Goal: Check status: Check status

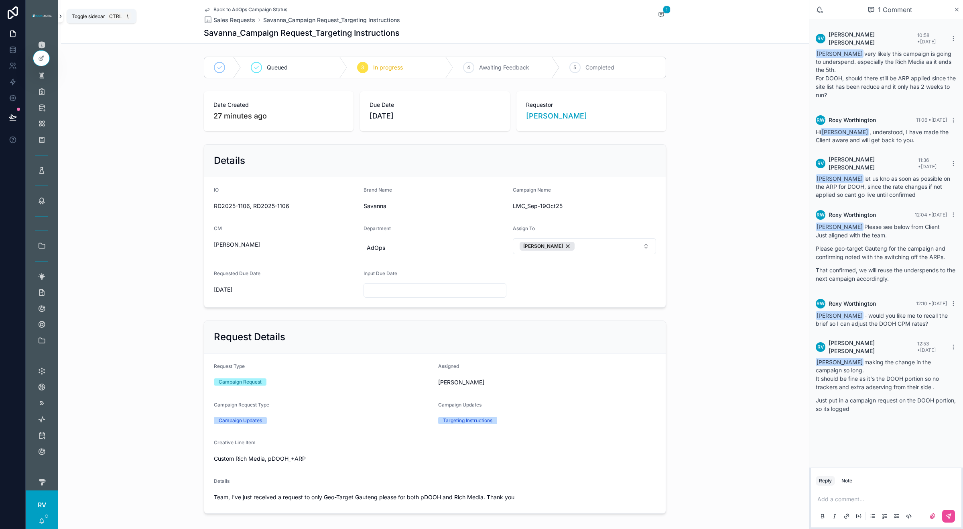
click at [60, 15] on icon "scrollable content" at bounding box center [61, 16] width 2 height 3
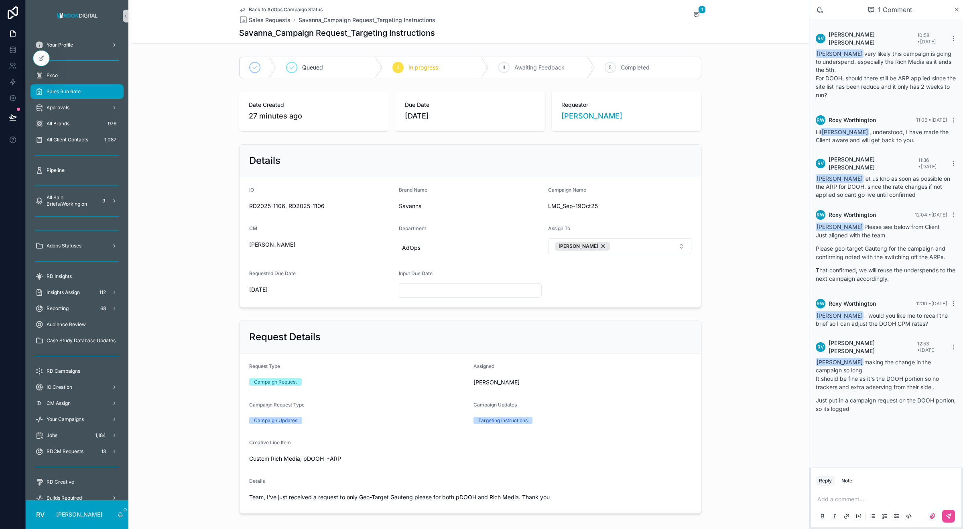
click at [71, 97] on div "Sales Run Rate" at bounding box center [76, 91] width 83 height 13
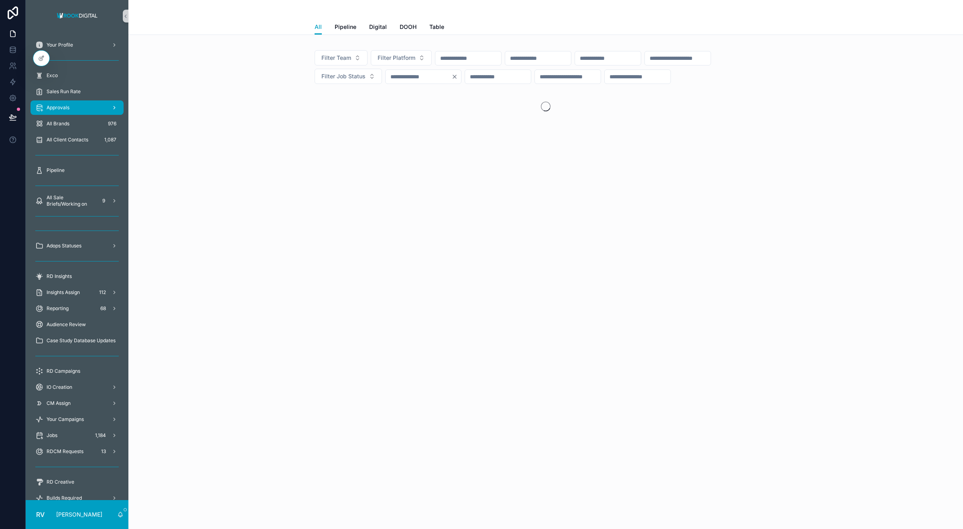
click at [62, 101] on div "Approvals" at bounding box center [76, 107] width 83 height 13
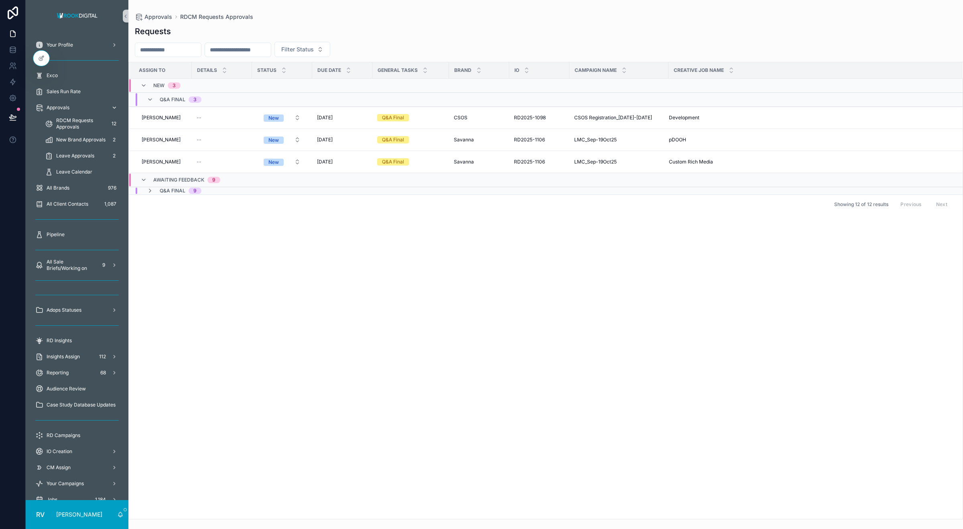
click at [65, 105] on span "Approvals" at bounding box center [58, 107] width 23 height 6
click at [280, 159] on span "New" at bounding box center [274, 162] width 20 height 8
click at [278, 241] on div "Completed" at bounding box center [279, 243] width 96 height 12
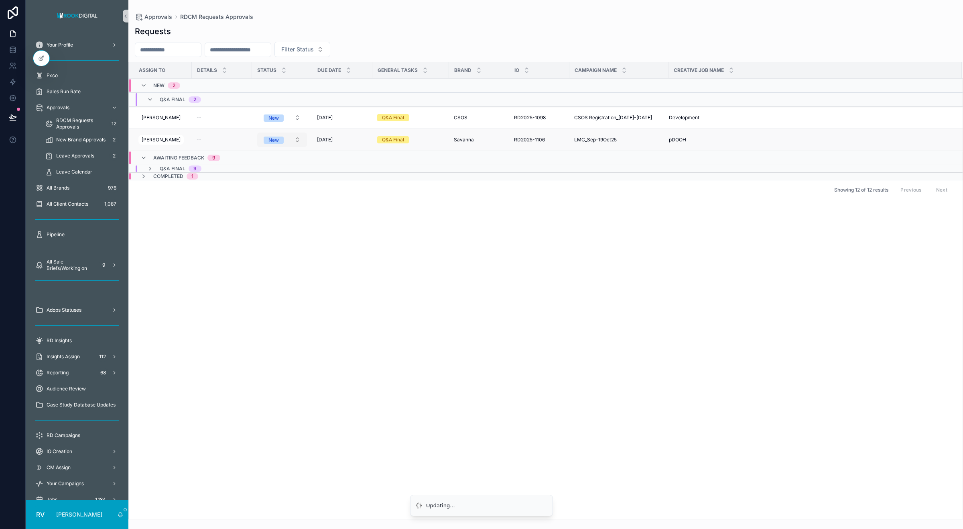
click at [285, 145] on button "New" at bounding box center [282, 139] width 50 height 14
click at [283, 219] on div "Completed" at bounding box center [279, 221] width 96 height 12
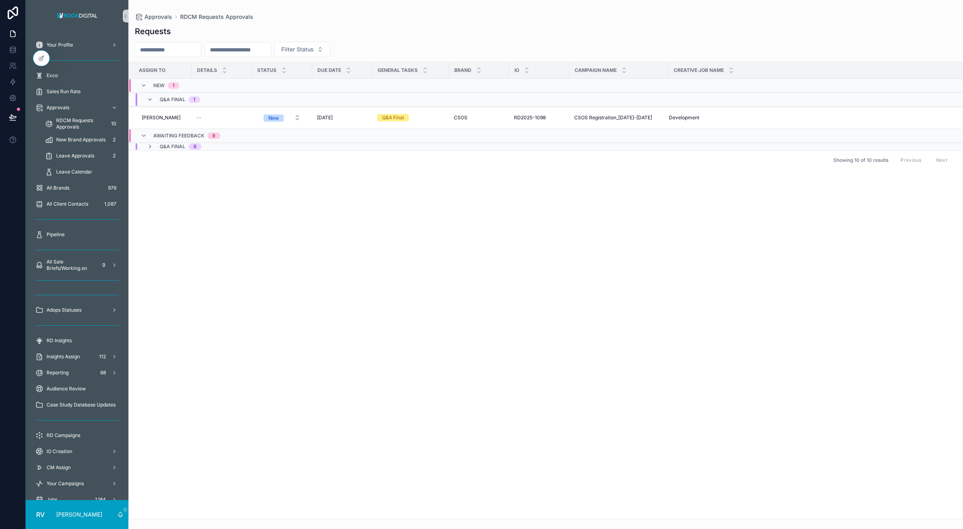
click at [397, 294] on div "Assign To Details Status Due Date General Tasks Brand IO Campaign Name Creative…" at bounding box center [546, 290] width 834 height 456
